Goal: Information Seeking & Learning: Learn about a topic

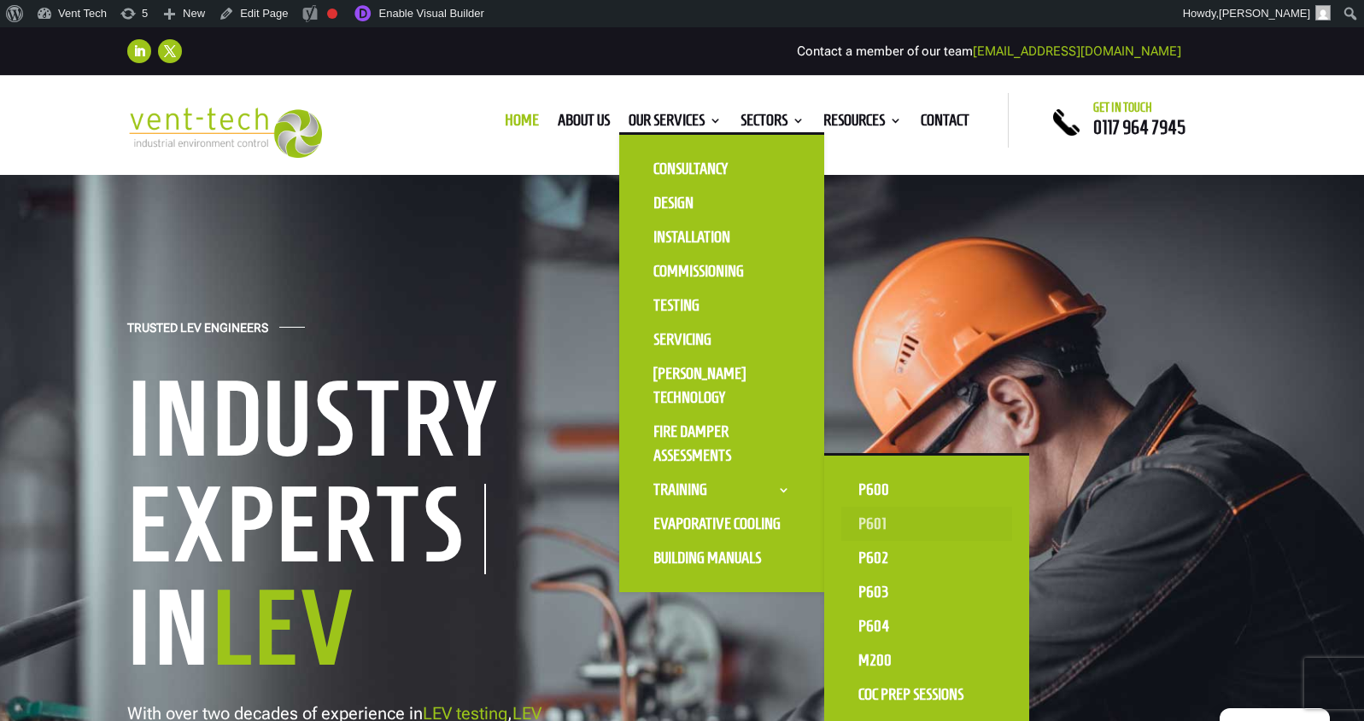
click at [863, 523] on link "P601" at bounding box center [926, 524] width 171 height 34
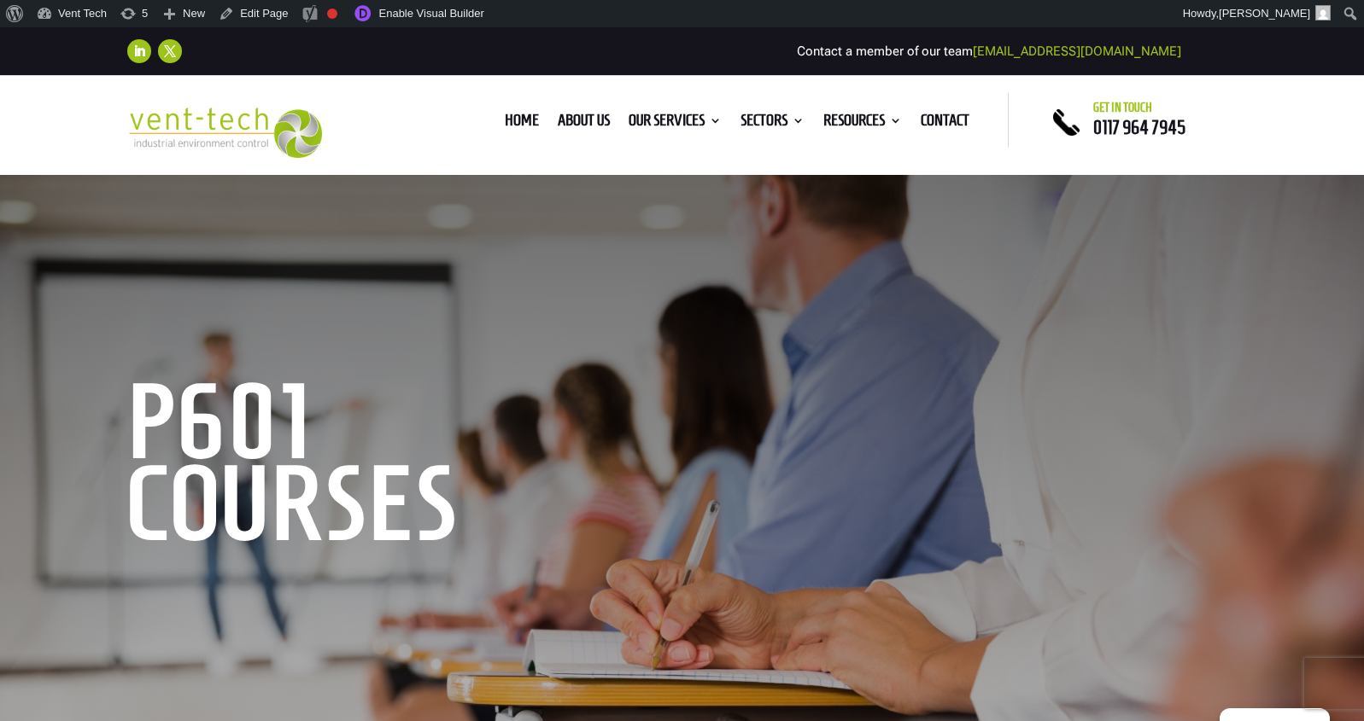
scroll to position [437, 0]
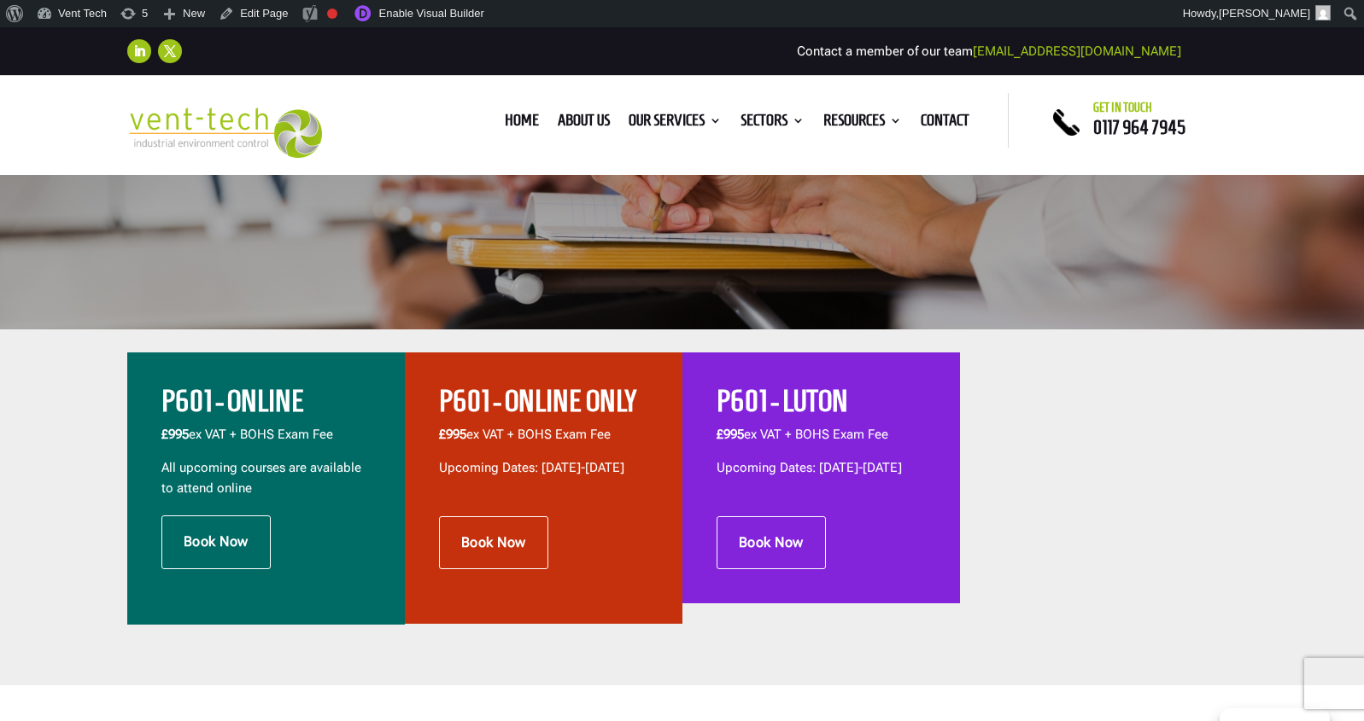
click at [242, 401] on h2 "P601 - ONLINE" at bounding box center [265, 406] width 209 height 38
click at [408, 9] on link "Enable Visual Builder" at bounding box center [417, 13] width 147 height 27
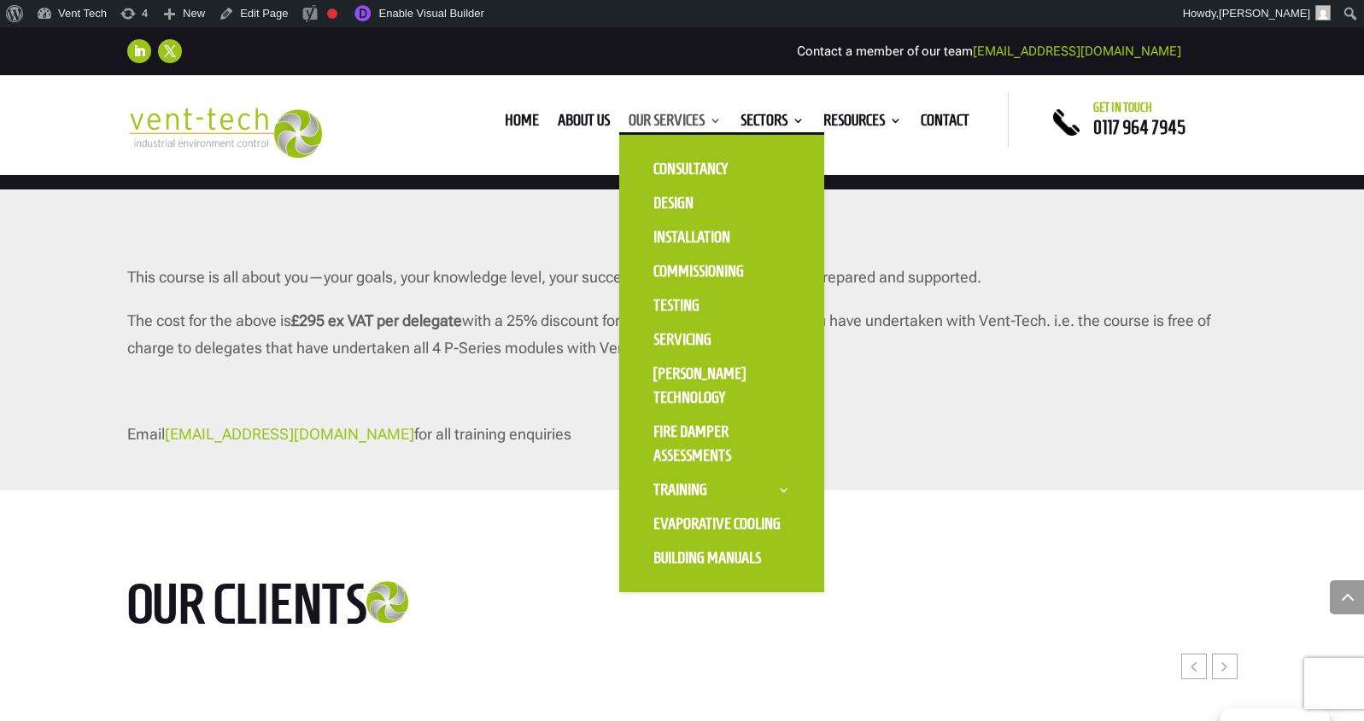
click at [673, 117] on link "Our Services" at bounding box center [674, 123] width 93 height 19
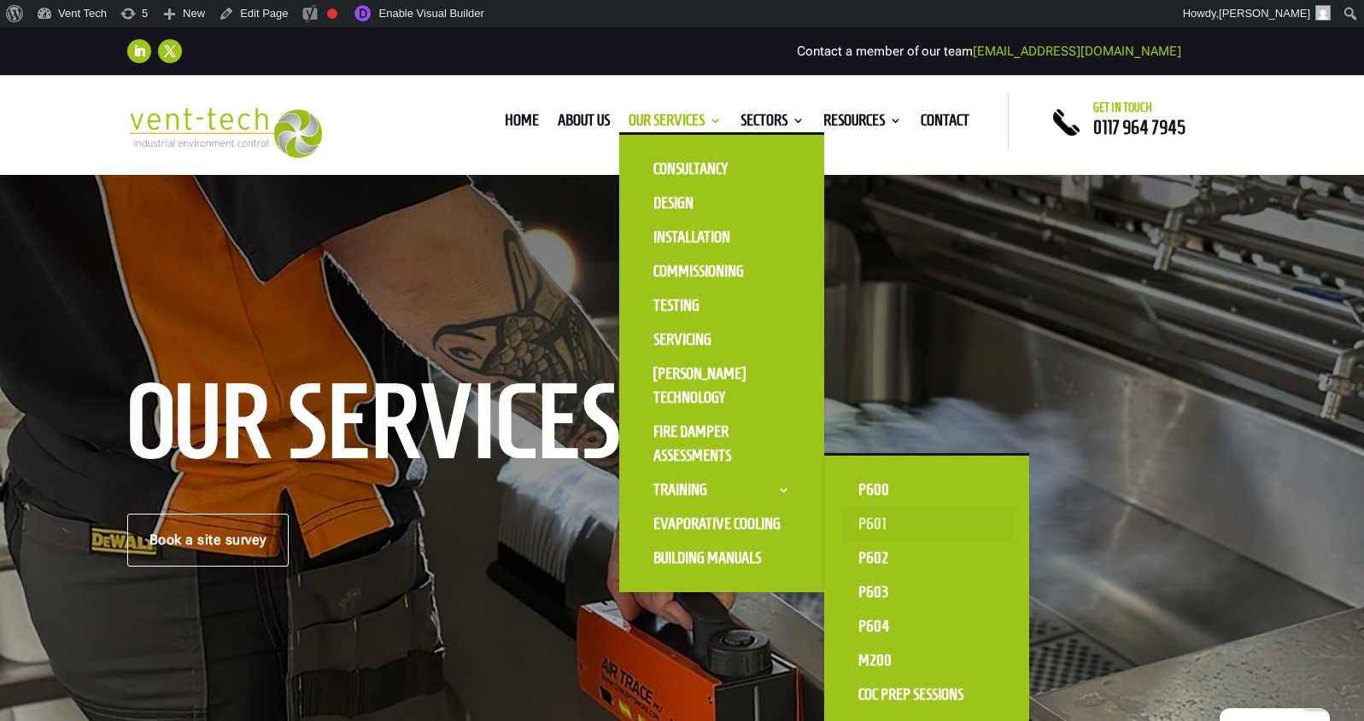
click at [870, 523] on link "P601" at bounding box center [926, 524] width 171 height 34
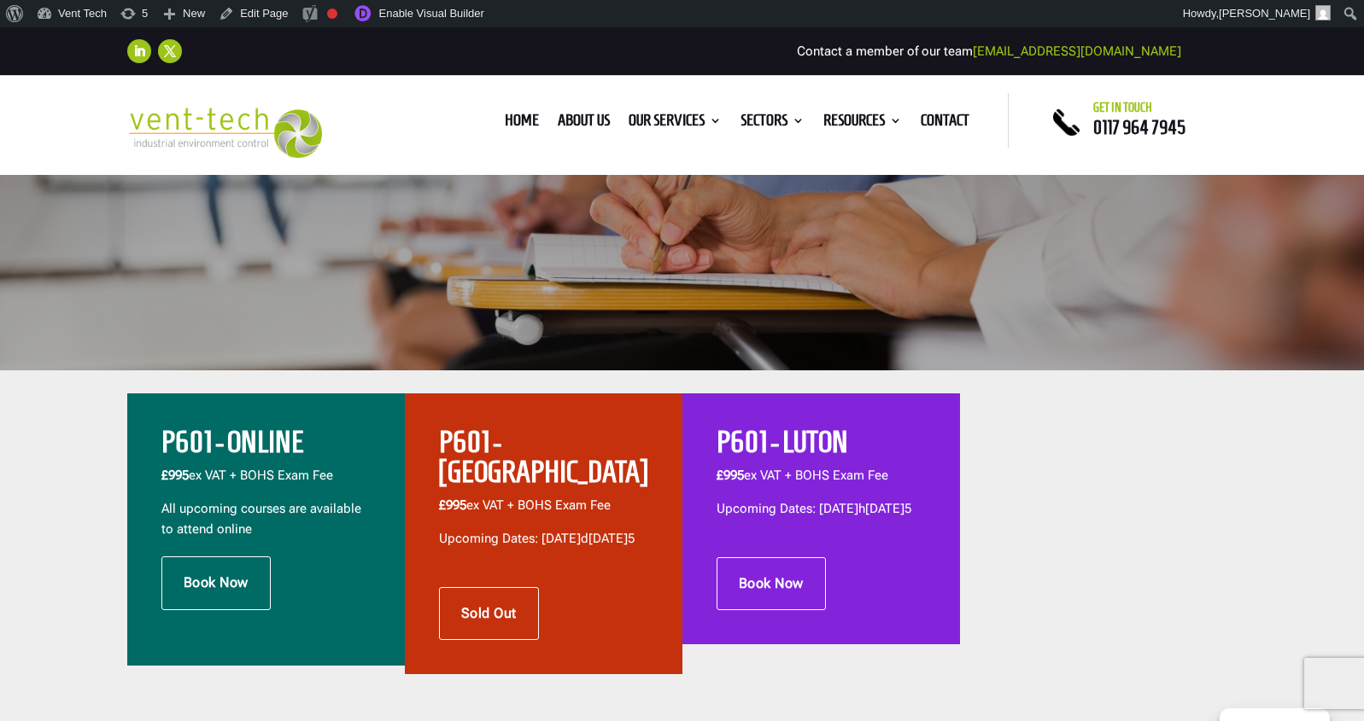
scroll to position [397, 0]
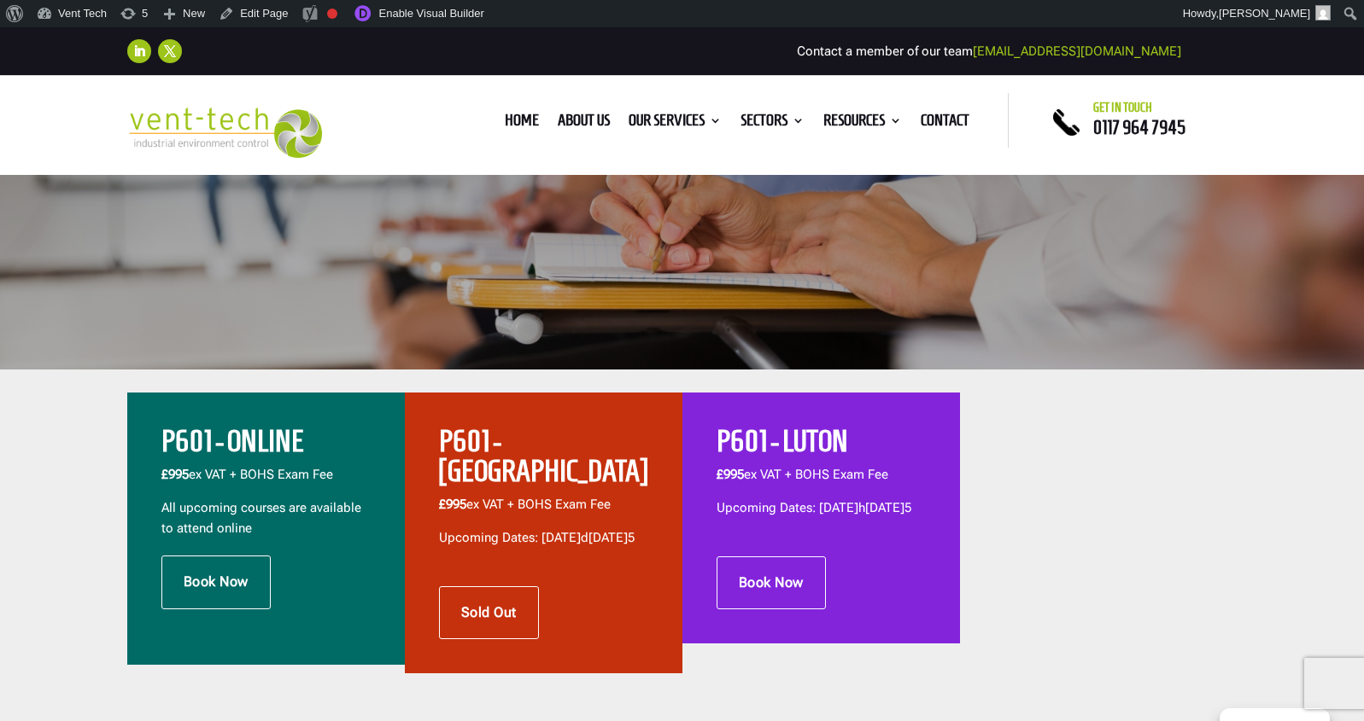
click at [266, 453] on h2 "P601 - ONLINE" at bounding box center [265, 446] width 209 height 38
click at [309, 479] on p "£995 ex VAT + BOHS Exam Fee" at bounding box center [265, 481] width 209 height 33
click at [254, 470] on p "£995 ex VAT + BOHS Exam Fee" at bounding box center [265, 481] width 209 height 33
click at [250, 482] on p "£995 ex VAT + BOHS Exam Fee" at bounding box center [265, 481] width 209 height 33
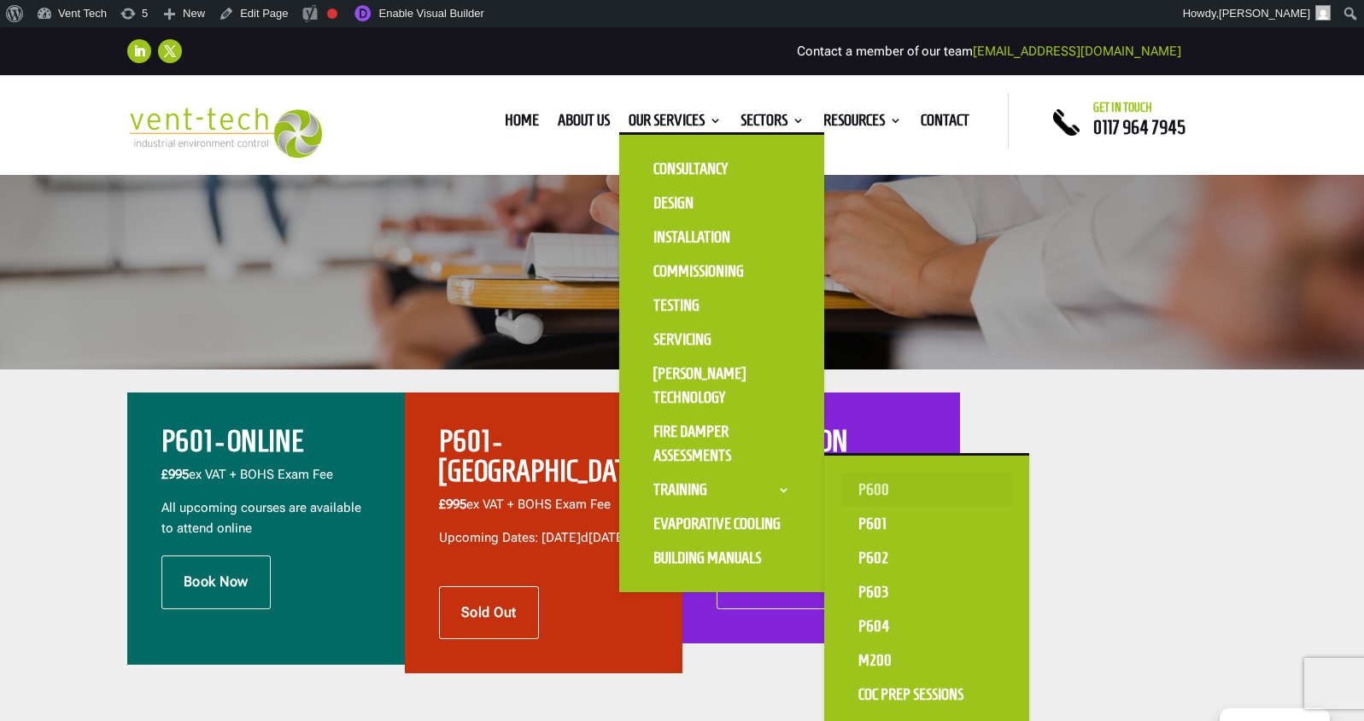
click at [880, 486] on link "P600" at bounding box center [926, 490] width 171 height 34
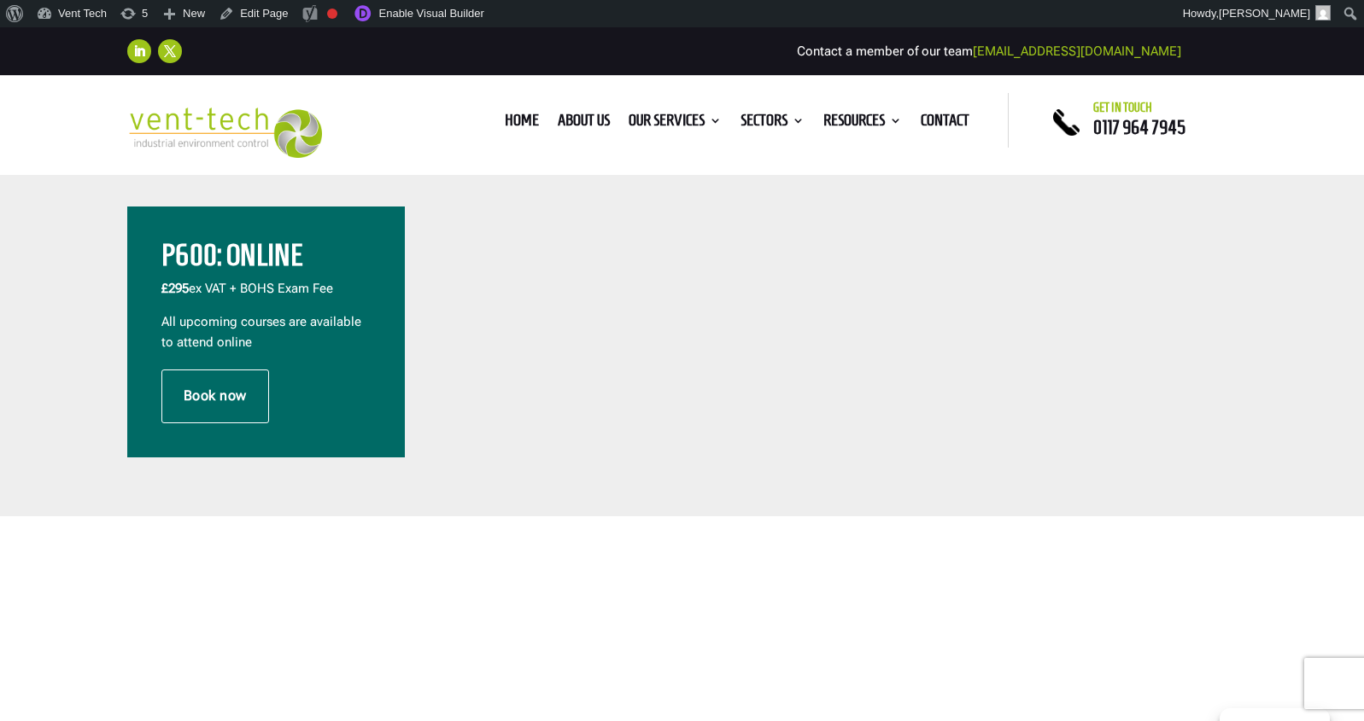
scroll to position [514, 0]
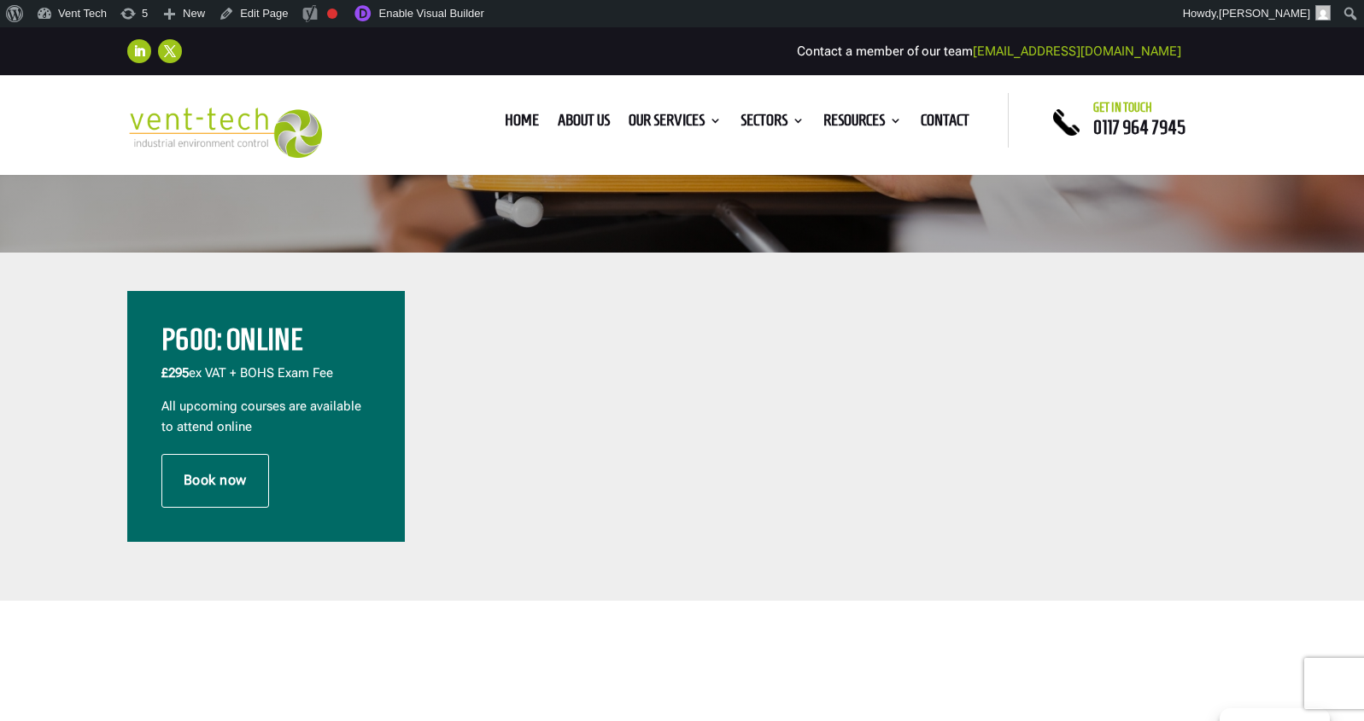
click at [311, 367] on p "£295 ex VAT + BOHS Exam Fee" at bounding box center [265, 380] width 209 height 33
click at [261, 354] on h2 "P600: Online" at bounding box center [265, 344] width 209 height 38
click at [286, 393] on p "£295 ex VAT + BOHS Exam Fee" at bounding box center [265, 380] width 209 height 33
click at [304, 373] on p "£295 ex VAT + BOHS Exam Fee" at bounding box center [265, 380] width 209 height 33
